Goal: Navigation & Orientation: Find specific page/section

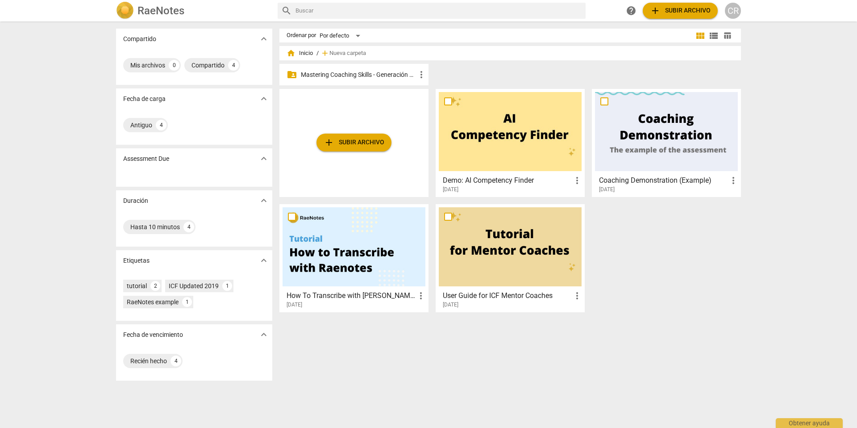
click at [371, 73] on p "Mastering Coaching Skills - Generación 31" at bounding box center [358, 74] width 115 height 9
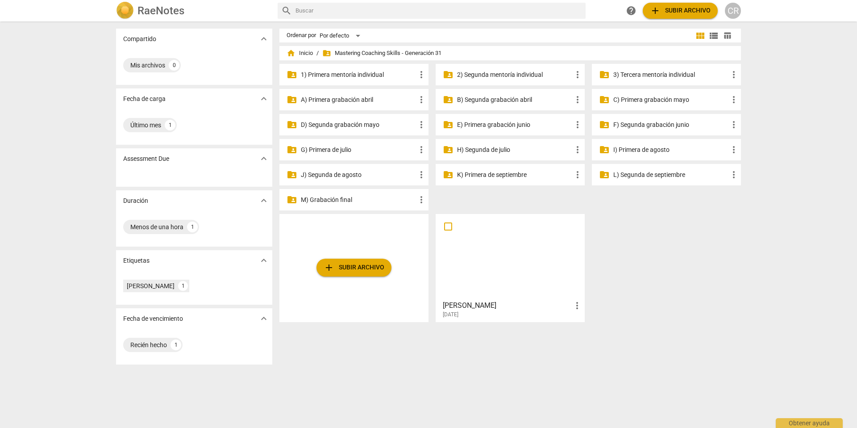
click at [478, 147] on p "H) Segunda de julio" at bounding box center [514, 149] width 115 height 9
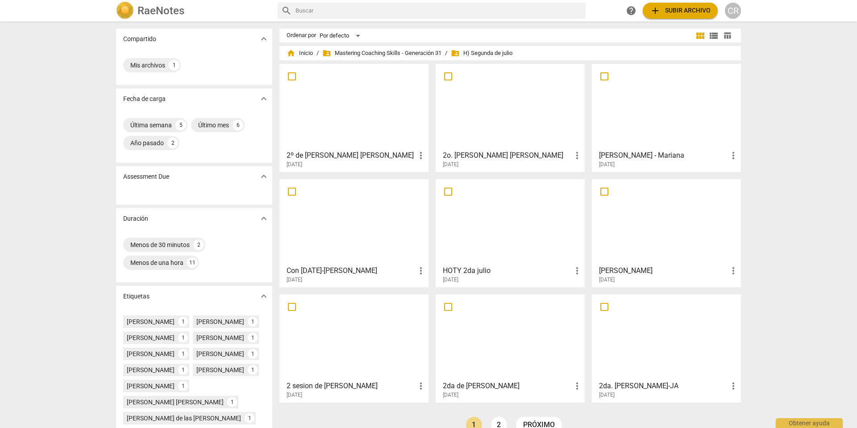
click at [476, 99] on div at bounding box center [510, 106] width 143 height 79
